Goal: Information Seeking & Learning: Learn about a topic

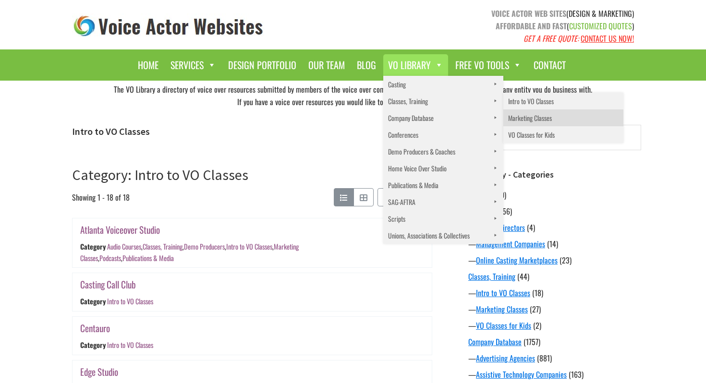
click at [519, 118] on link "Marketing Classes" at bounding box center [563, 118] width 120 height 17
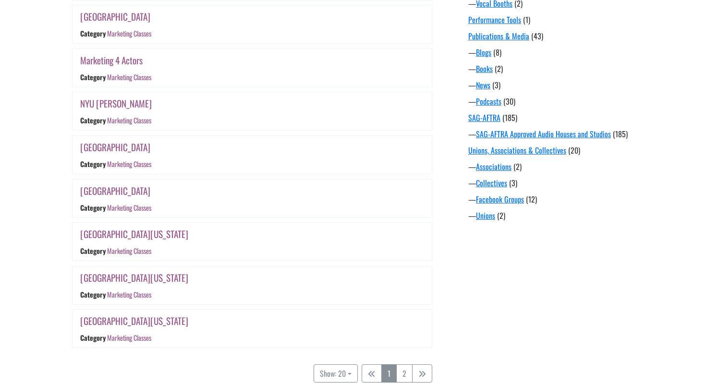
scroll to position [754, 0]
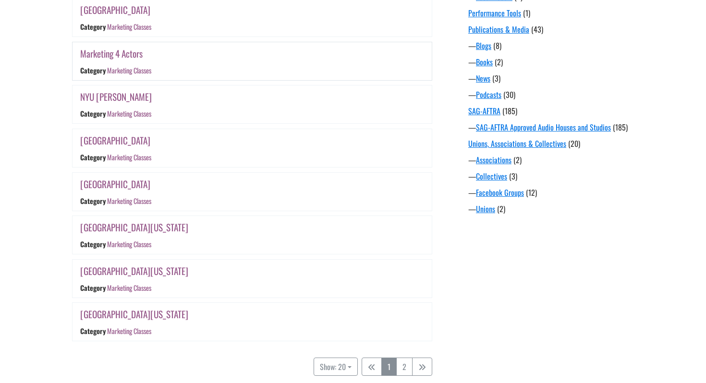
click at [122, 53] on link "Marketing 4 Actors" at bounding box center [111, 54] width 62 height 14
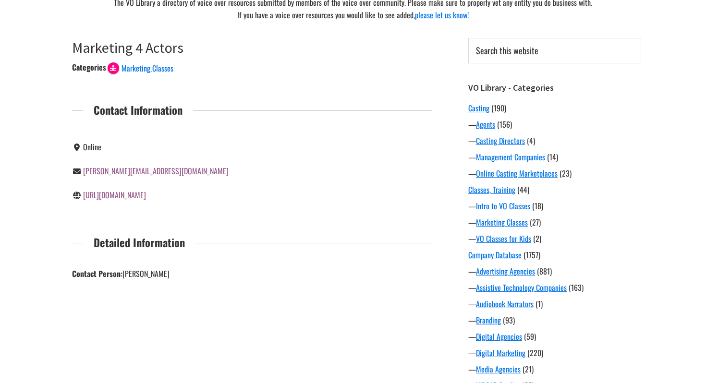
scroll to position [90, 0]
